Goal: Entertainment & Leisure: Browse casually

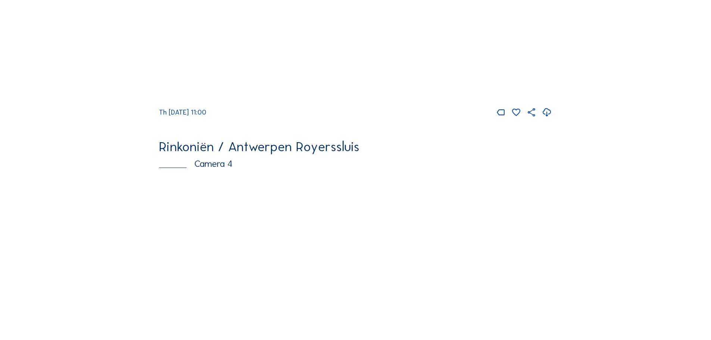
scroll to position [1270, 0]
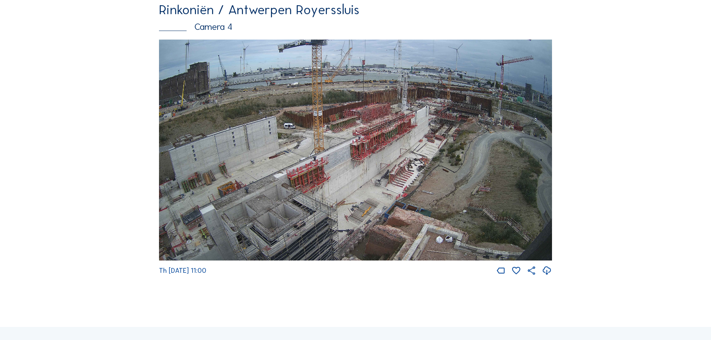
click at [373, 154] on img at bounding box center [355, 150] width 393 height 221
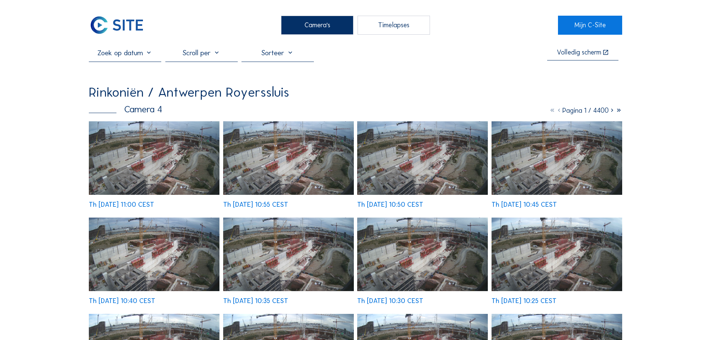
click at [216, 170] on img at bounding box center [154, 158] width 131 height 74
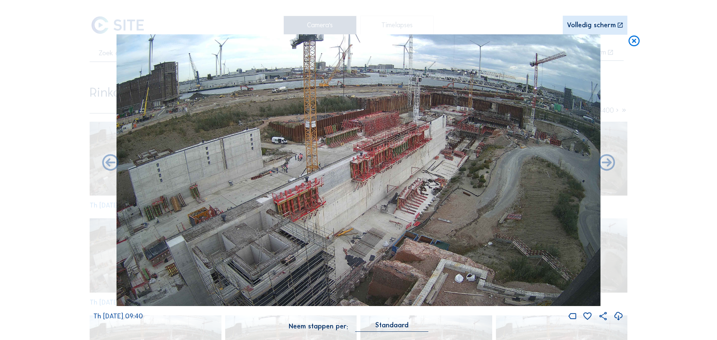
drag, startPoint x: 297, startPoint y: 174, endPoint x: 619, endPoint y: 321, distance: 354.6
click at [619, 321] on icon at bounding box center [619, 317] width 10 height 12
click at [621, 313] on icon at bounding box center [619, 317] width 10 height 12
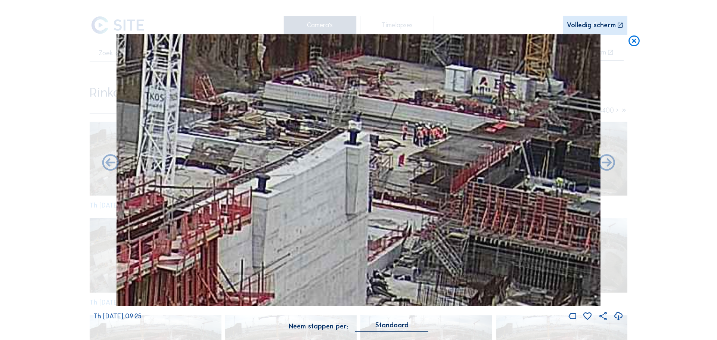
drag, startPoint x: 425, startPoint y: 120, endPoint x: 618, endPoint y: 316, distance: 274.4
click at [618, 316] on icon at bounding box center [619, 317] width 10 height 12
click at [619, 317] on icon at bounding box center [619, 317] width 10 height 12
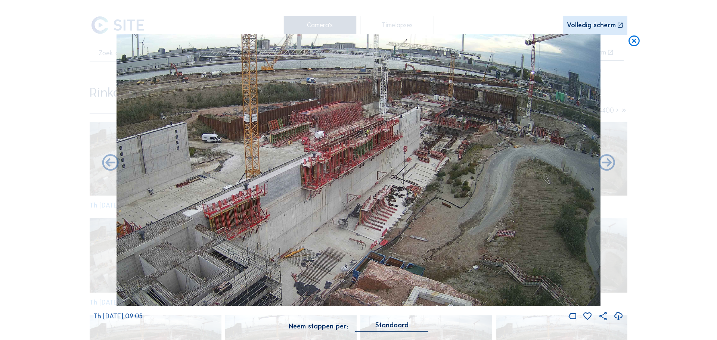
click at [618, 315] on icon at bounding box center [619, 317] width 10 height 12
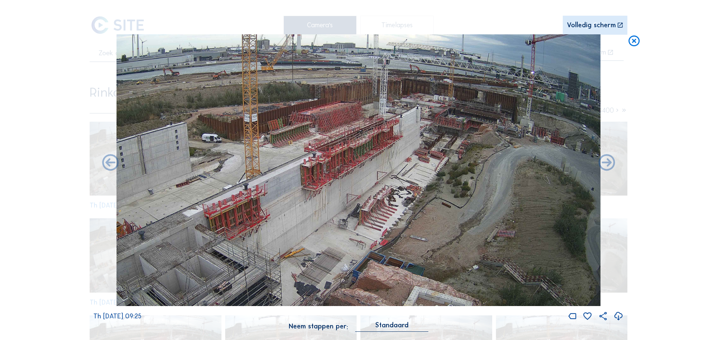
click at [621, 317] on icon at bounding box center [619, 317] width 10 height 12
click at [634, 42] on icon at bounding box center [633, 41] width 13 height 14
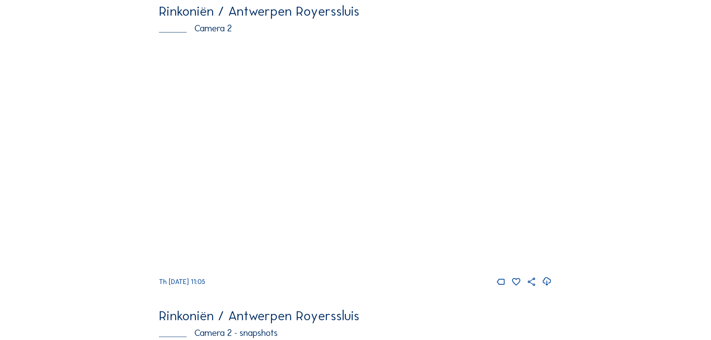
scroll to position [104, 0]
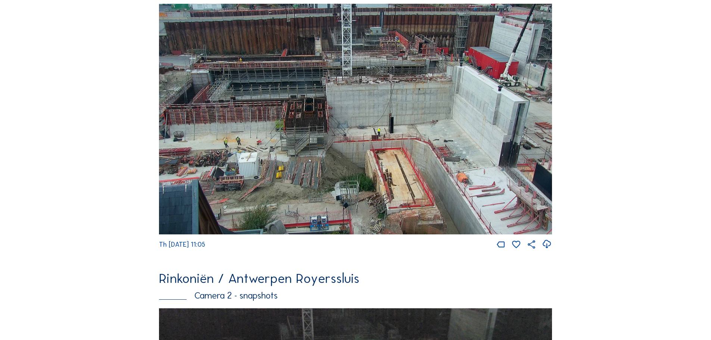
click at [362, 160] on img at bounding box center [355, 119] width 393 height 231
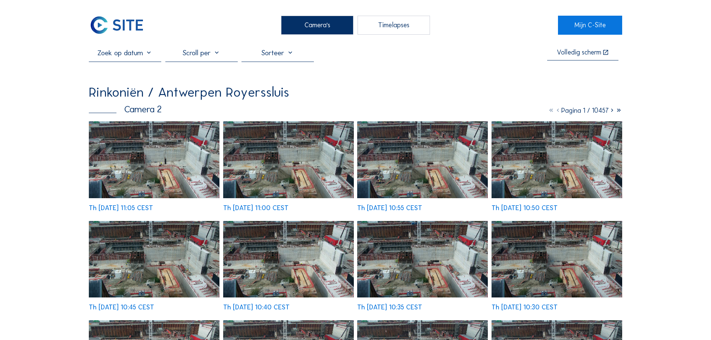
click at [153, 184] on img at bounding box center [154, 159] width 131 height 77
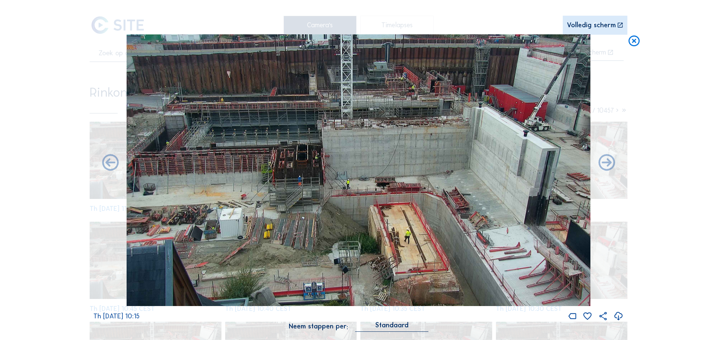
click at [620, 316] on icon at bounding box center [619, 317] width 10 height 12
click at [617, 318] on icon at bounding box center [619, 317] width 10 height 12
click at [693, 82] on div "Scroll om door de tijd te reizen | Druk op de 'Alt'-knop + scroll om te Zoomen …" at bounding box center [358, 170] width 717 height 340
click at [636, 41] on icon at bounding box center [633, 41] width 13 height 14
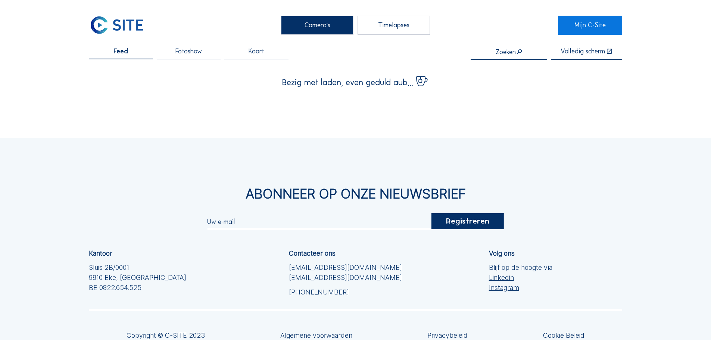
scroll to position [67, 0]
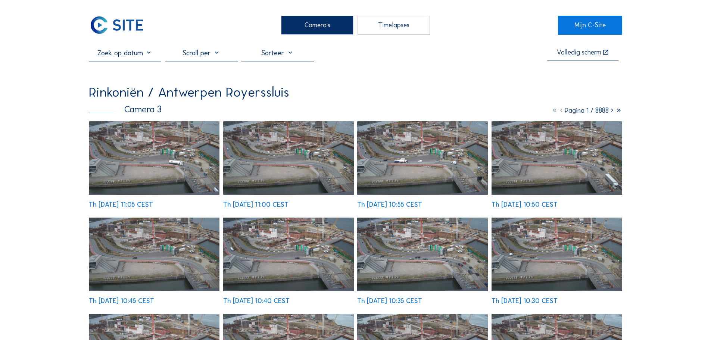
click at [135, 163] on img at bounding box center [154, 158] width 131 height 74
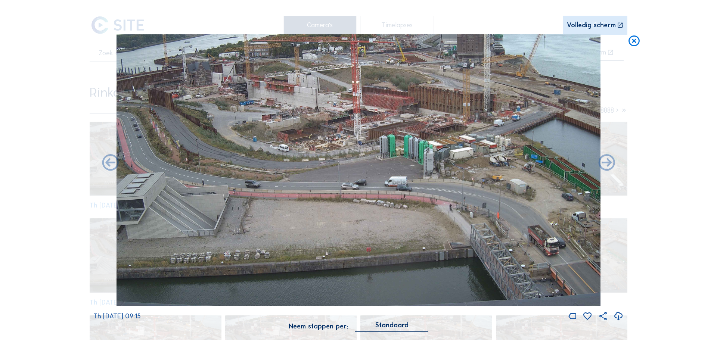
click at [414, 189] on img at bounding box center [359, 170] width 484 height 272
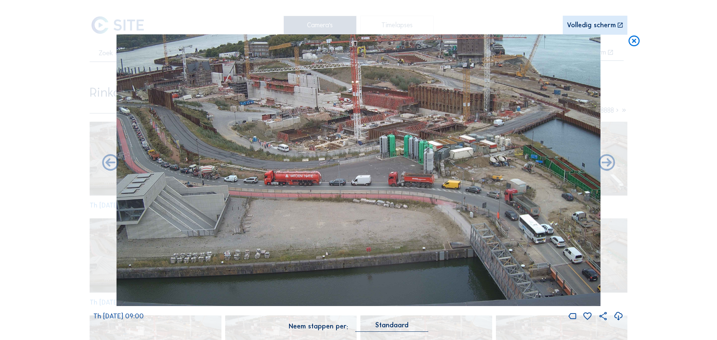
click at [621, 316] on icon at bounding box center [619, 317] width 10 height 12
